Goal: Use online tool/utility

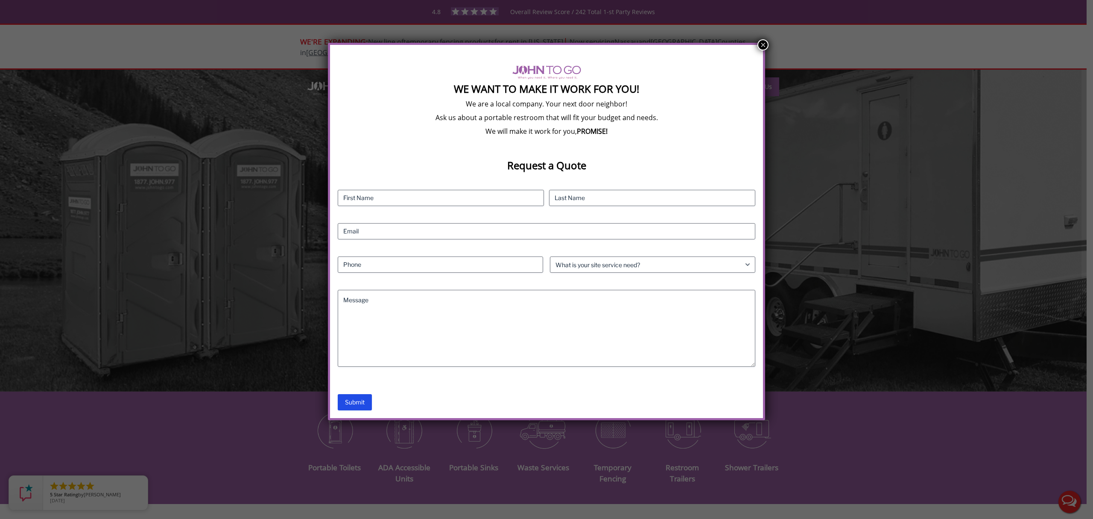
click at [766, 43] on button "×" at bounding box center [763, 44] width 11 height 11
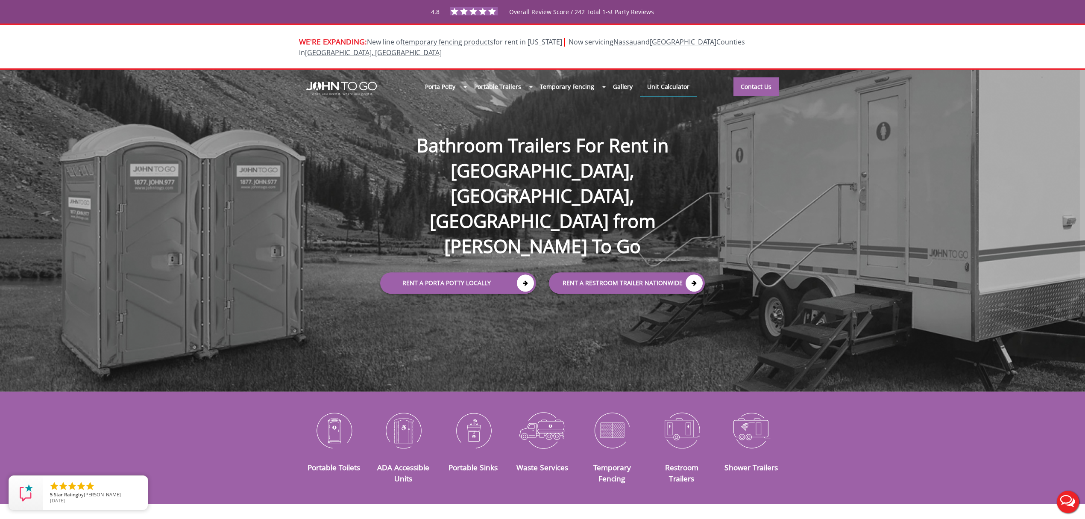
click at [673, 79] on link "Unit Calculator" at bounding box center [668, 86] width 57 height 18
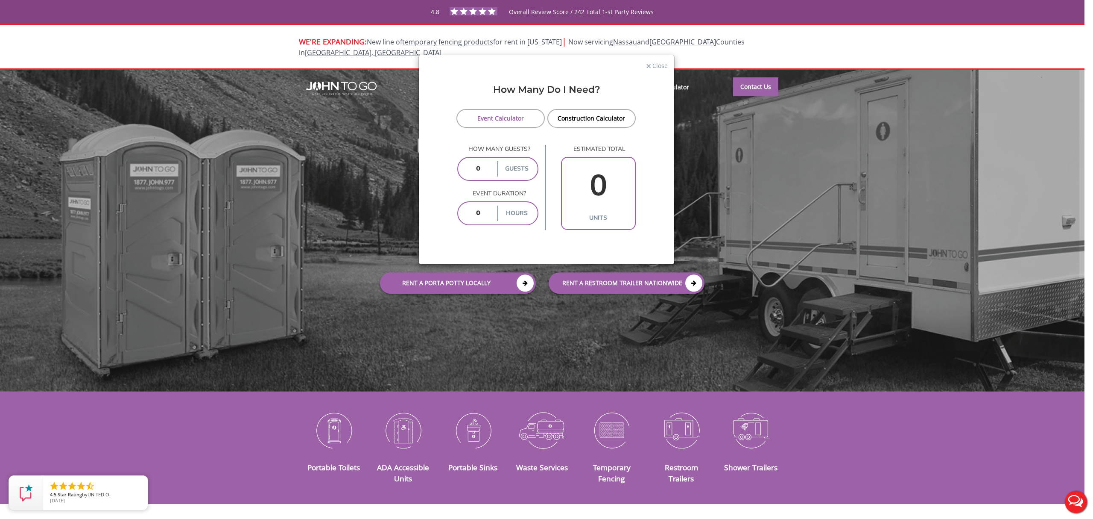
drag, startPoint x: 475, startPoint y: 171, endPoint x: 571, endPoint y: 135, distance: 102.3
click at [586, 145] on div "How many guests? guests Event duration? hours estimated total 0 units" at bounding box center [546, 187] width 179 height 85
type input "100"
click at [662, 63] on span "Close" at bounding box center [660, 65] width 16 height 8
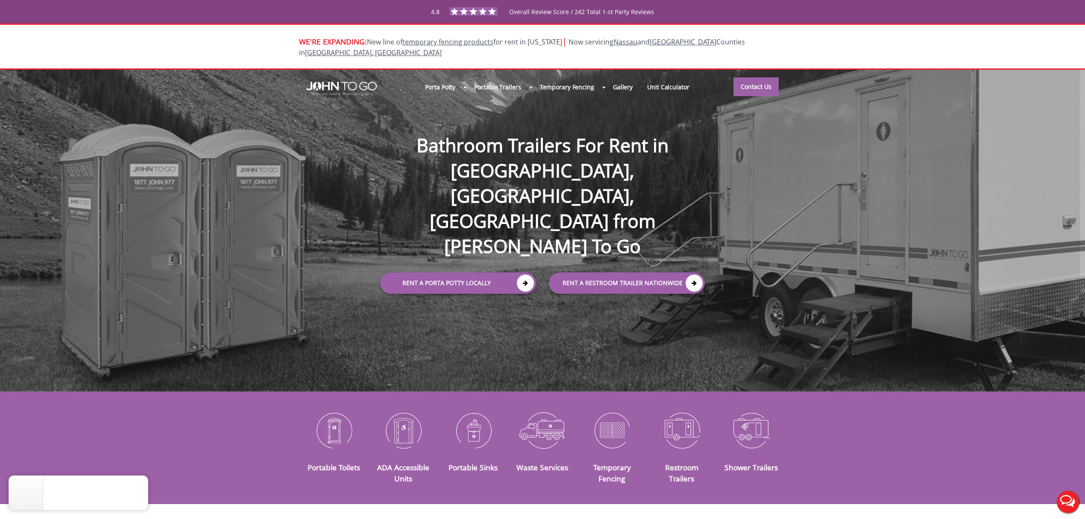
click at [670, 74] on div at bounding box center [542, 259] width 1085 height 519
click at [663, 78] on link "Unit Calculator" at bounding box center [668, 87] width 57 height 18
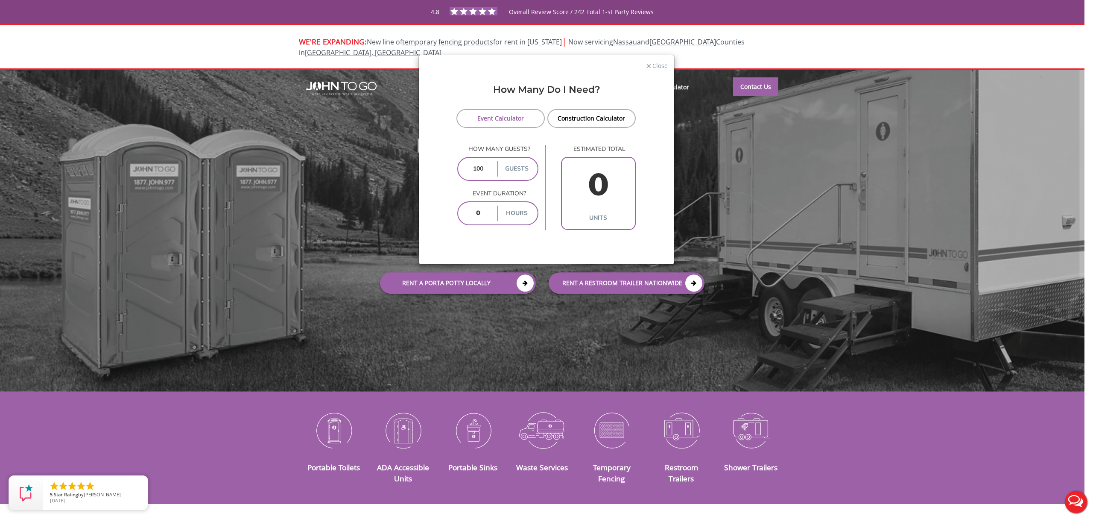
click at [442, 215] on form "Event Calculator Construction Calculator How many guests? 100 guests Event dura…" at bounding box center [546, 169] width 243 height 121
type input "6"
type input "3"
type input "6"
click at [516, 115] on link "Event Calculator" at bounding box center [501, 118] width 88 height 19
